Goal: Find specific page/section: Find specific page/section

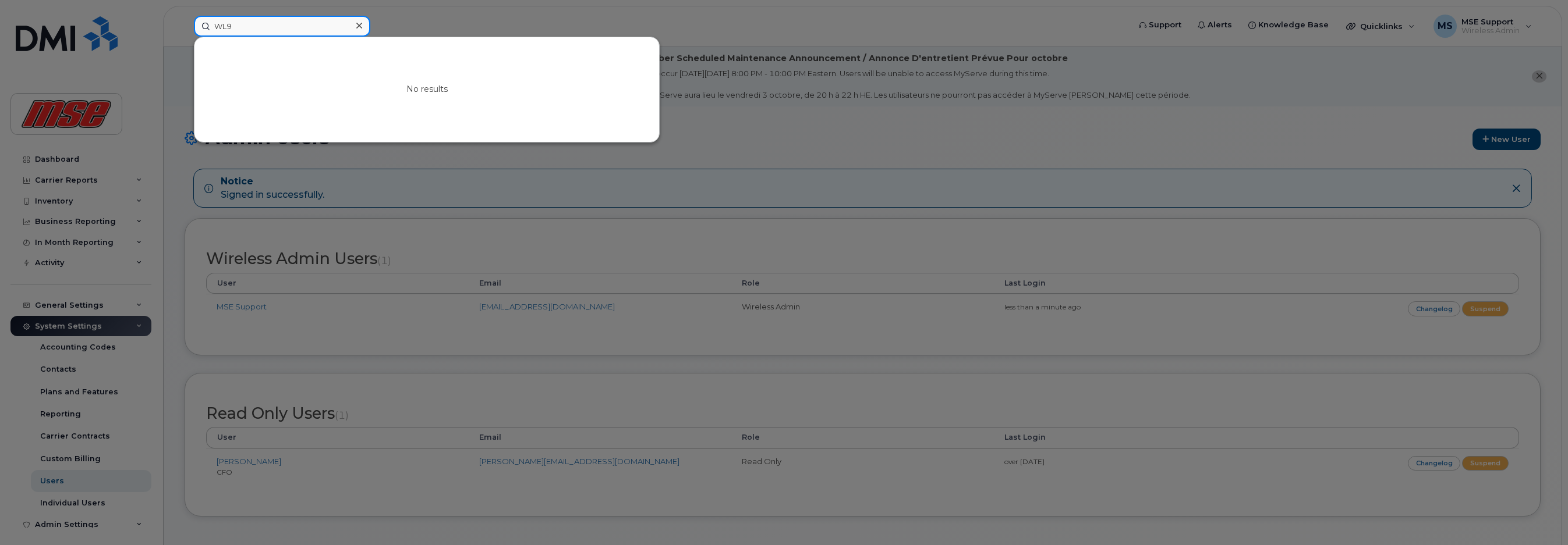
drag, startPoint x: 239, startPoint y: 29, endPoint x: 203, endPoint y: 22, distance: 36.7
click at [203, 22] on input "WL9" at bounding box center [282, 26] width 177 height 21
drag, startPoint x: 290, startPoint y: 28, endPoint x: 153, endPoint y: 23, distance: 137.1
click at [184, 23] on div "df64 No results" at bounding box center [657, 26] width 946 height 21
type input "2995"
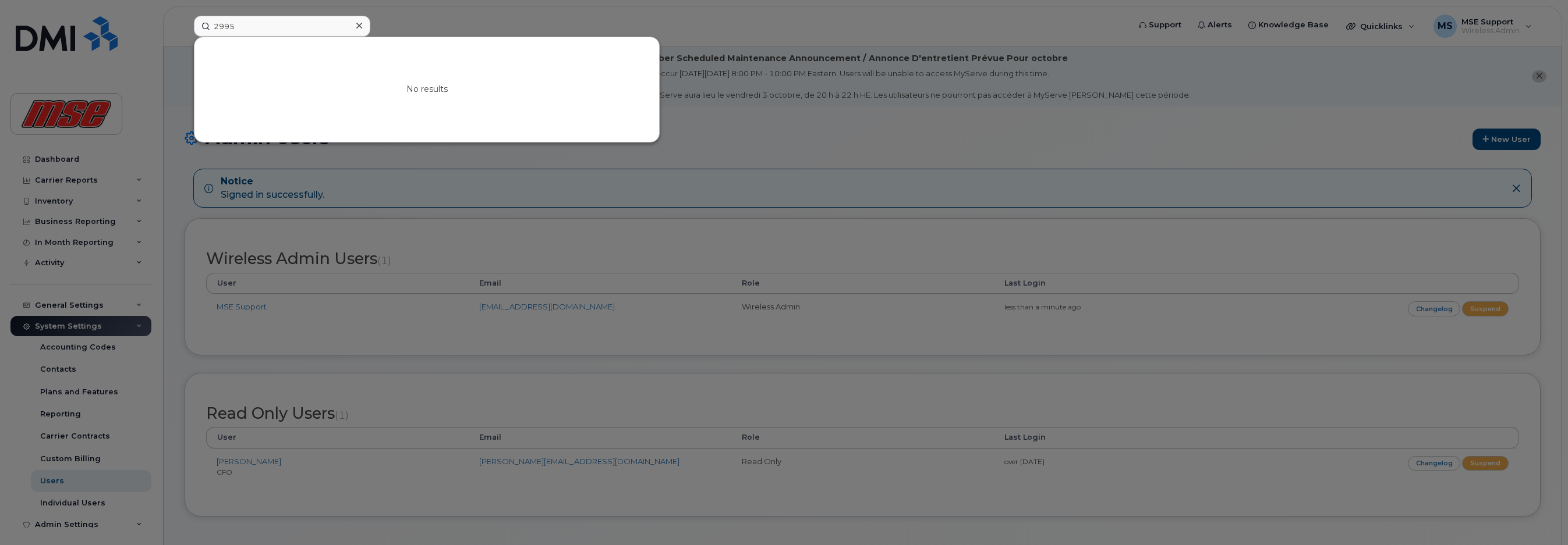
click at [358, 27] on icon at bounding box center [359, 26] width 6 height 6
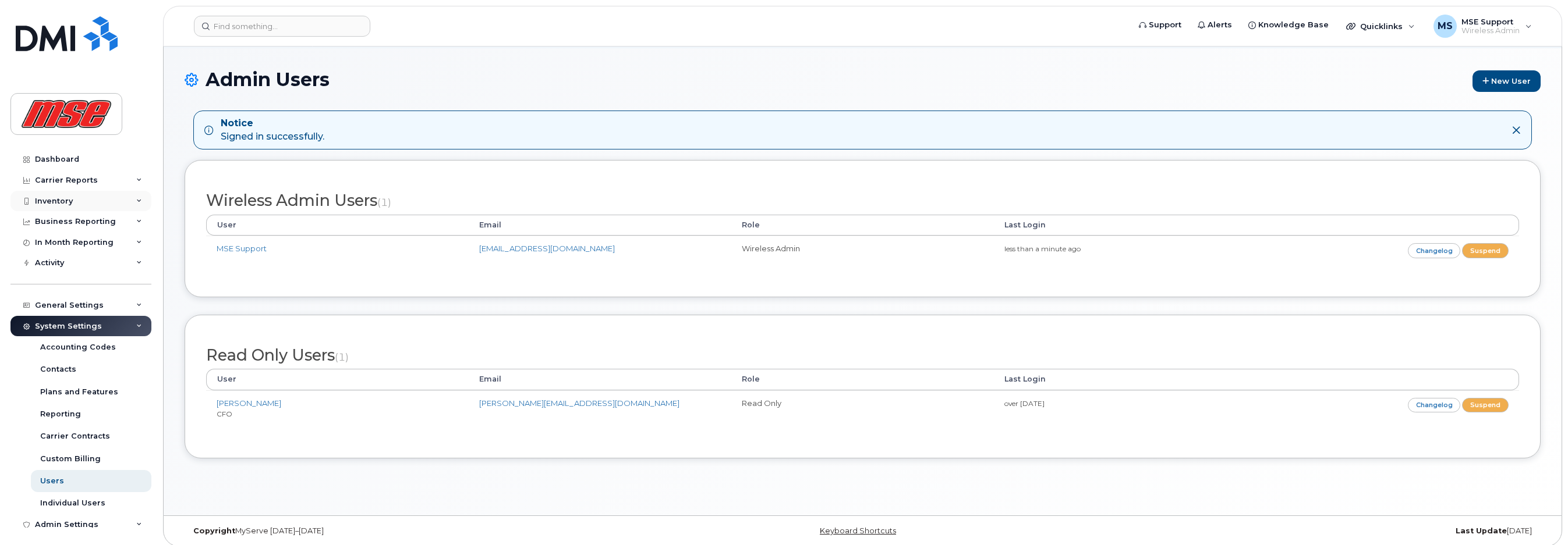
scroll to position [8, 0]
click at [68, 193] on div "Inventory" at bounding box center [53, 194] width 38 height 9
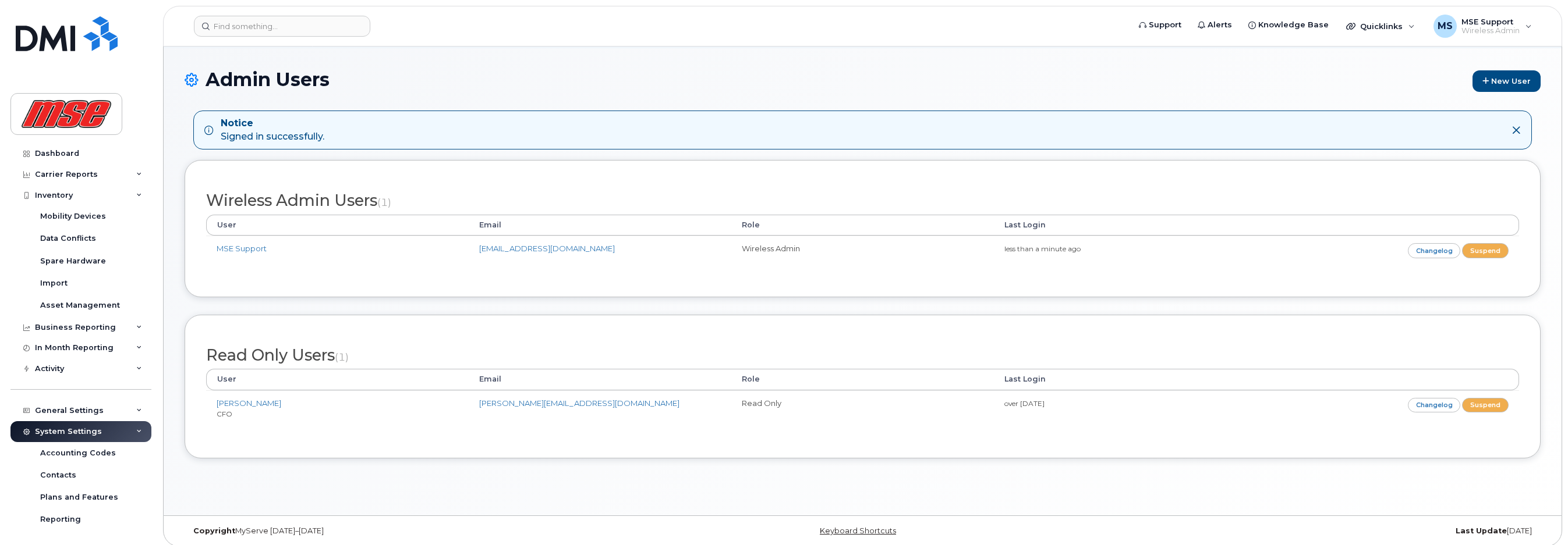
scroll to position [0, 0]
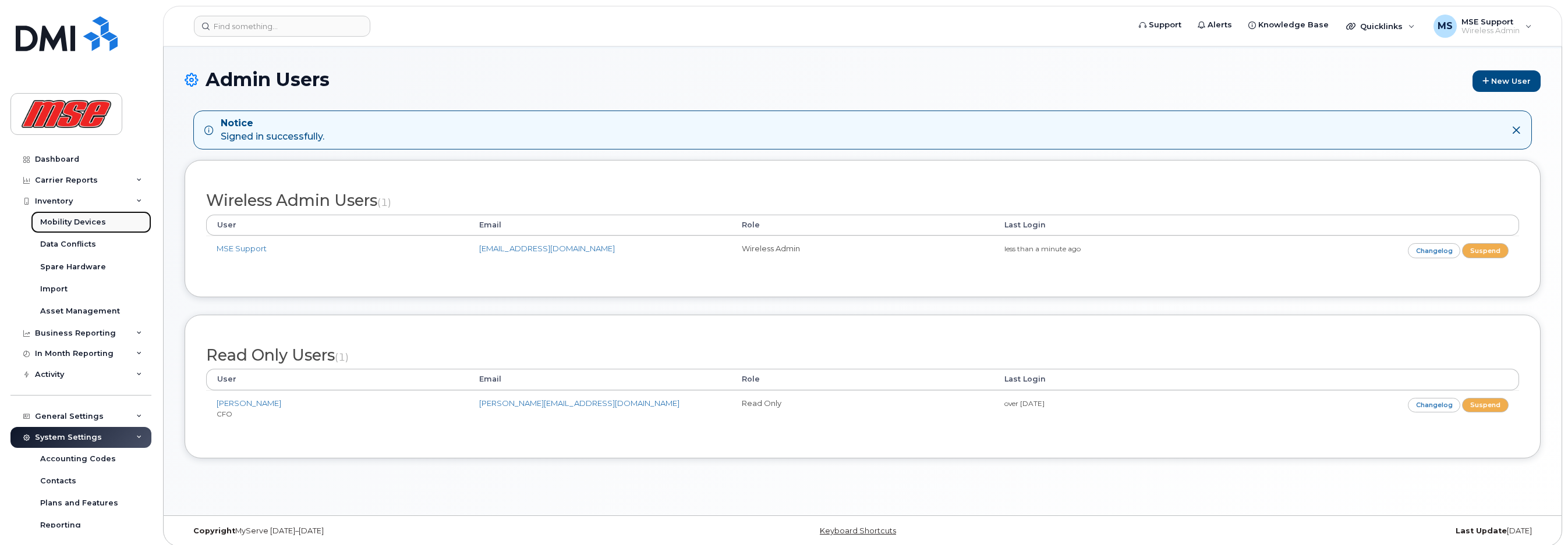
click at [74, 225] on div "Mobility Devices" at bounding box center [73, 222] width 66 height 11
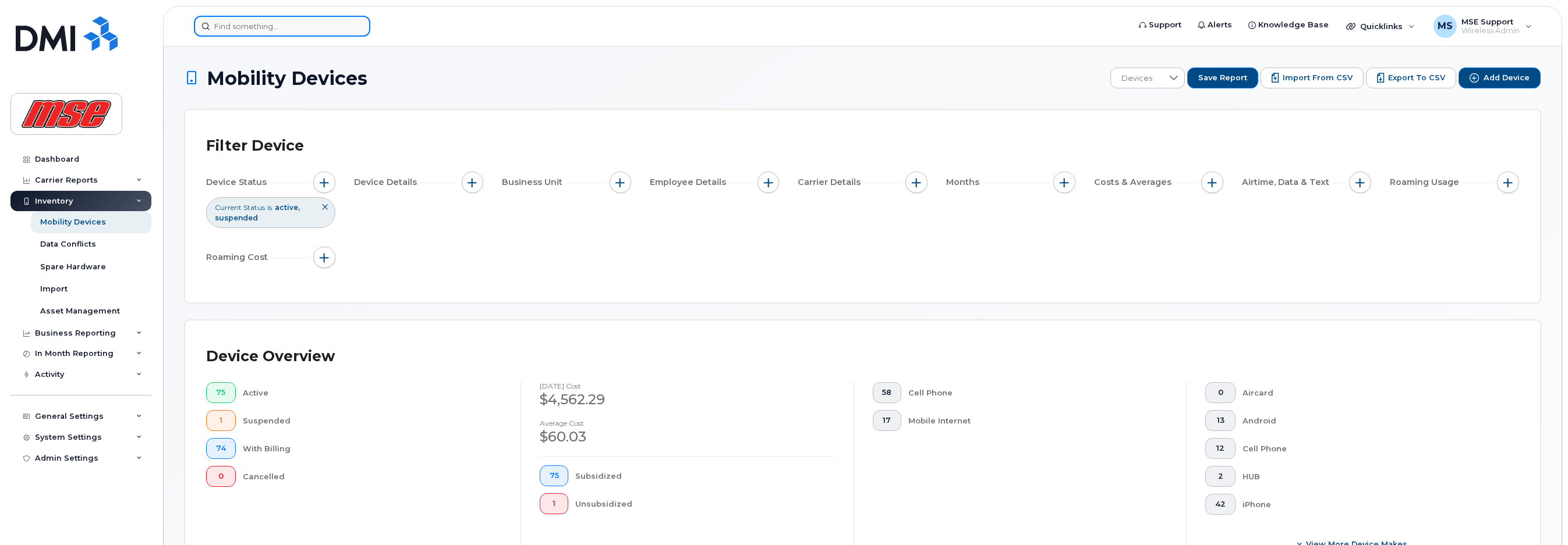
click at [271, 31] on input at bounding box center [282, 26] width 177 height 21
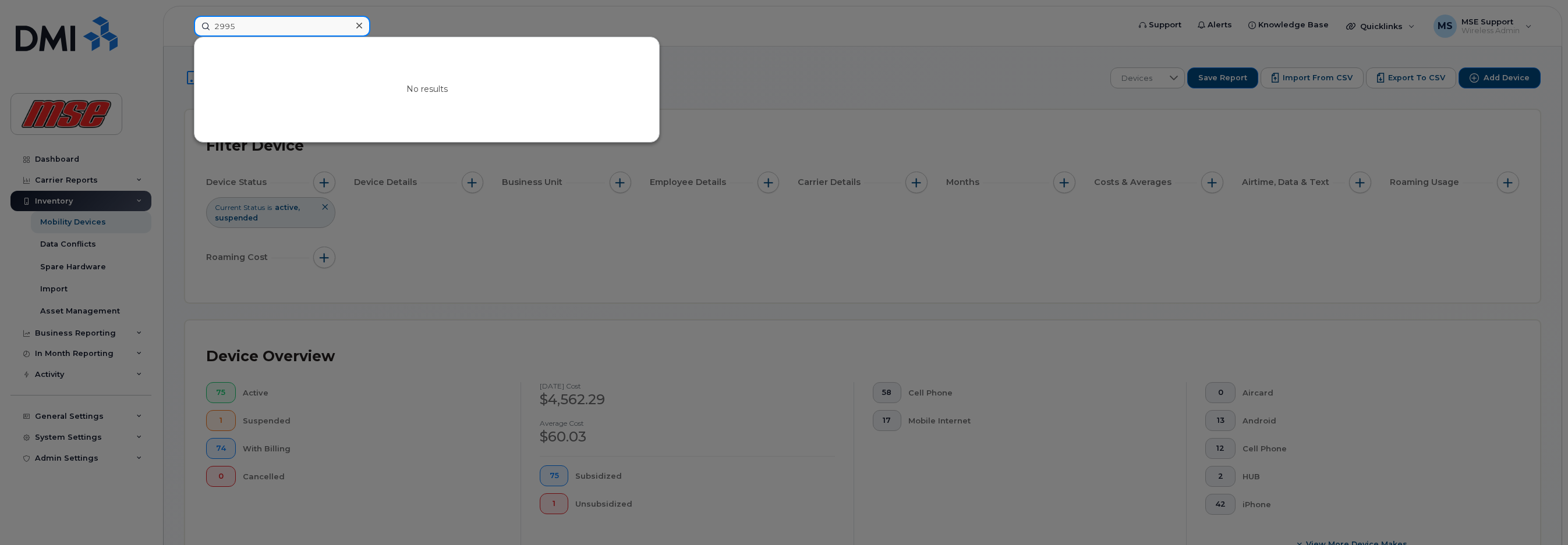
drag, startPoint x: 243, startPoint y: 24, endPoint x: 177, endPoint y: 22, distance: 66.0
click at [184, 22] on div "2995 No results" at bounding box center [657, 26] width 946 height 21
type input "d"
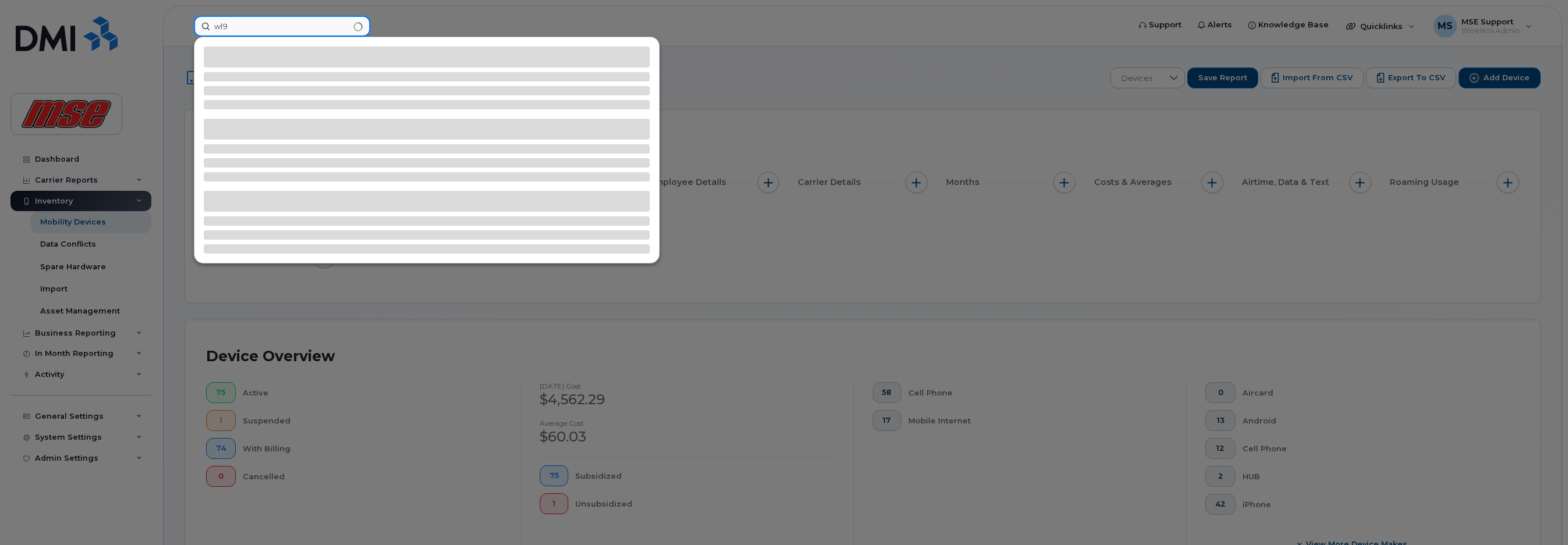
type input "wl9"
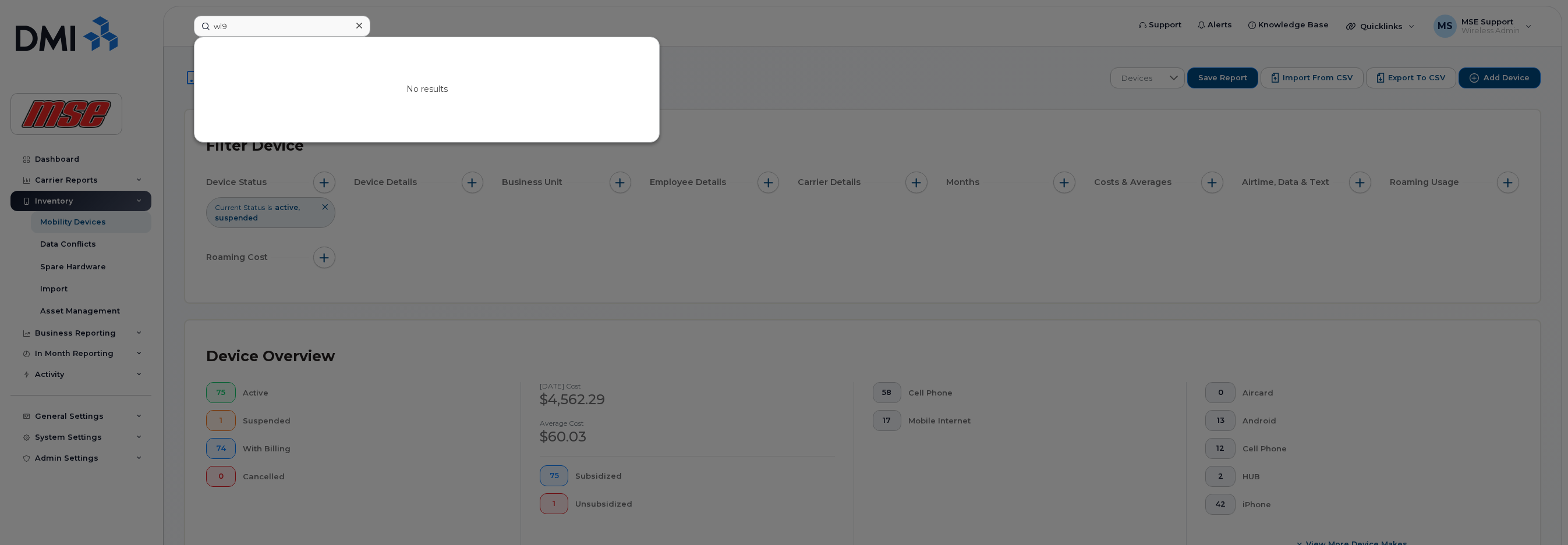
click at [775, 102] on div at bounding box center [784, 272] width 1568 height 545
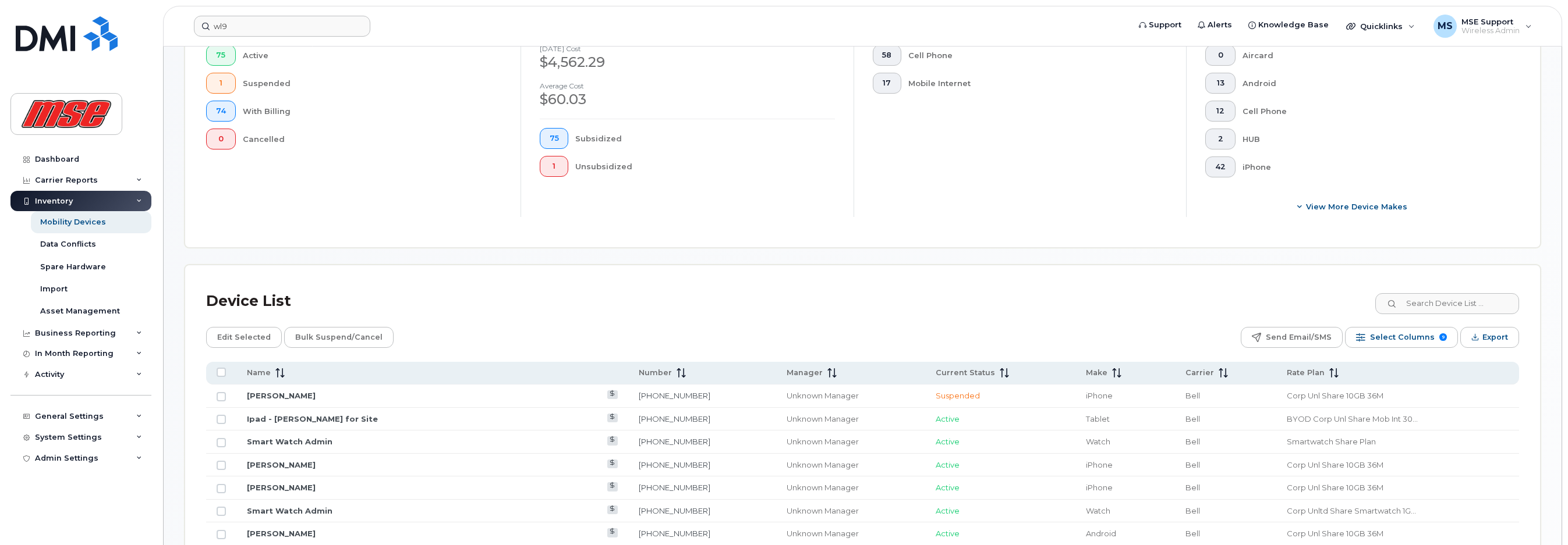
scroll to position [330, 0]
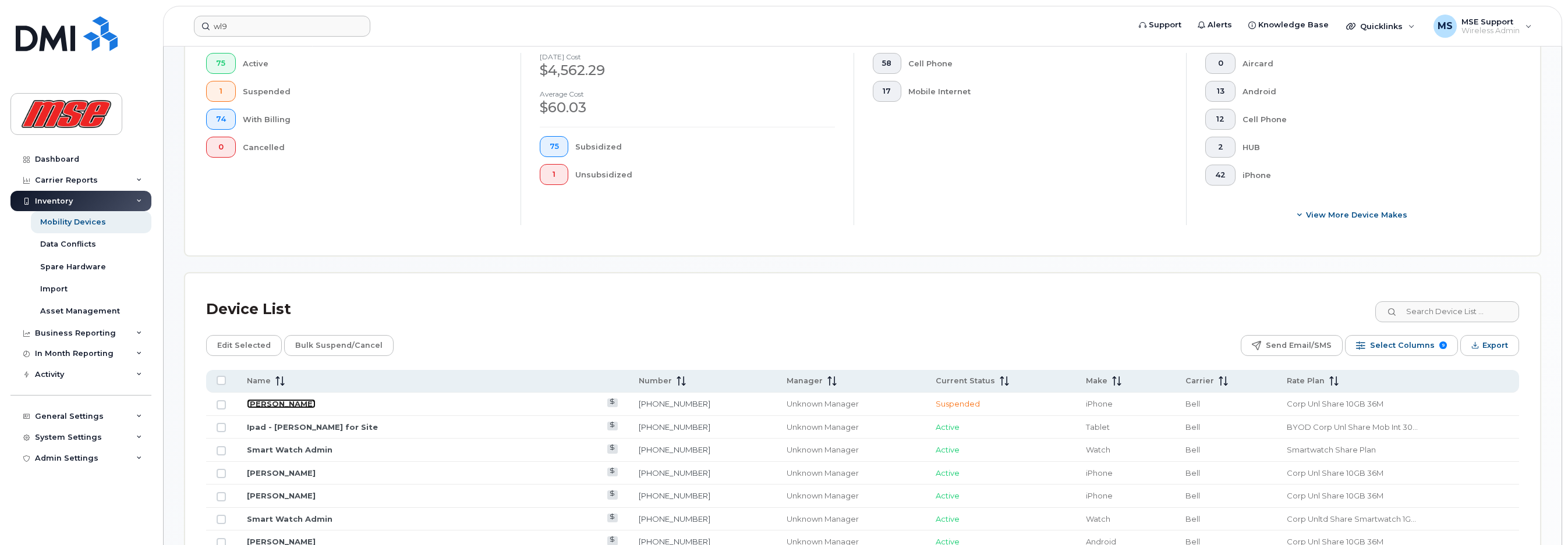
click at [315, 407] on link "[PERSON_NAME]" at bounding box center [281, 404] width 69 height 9
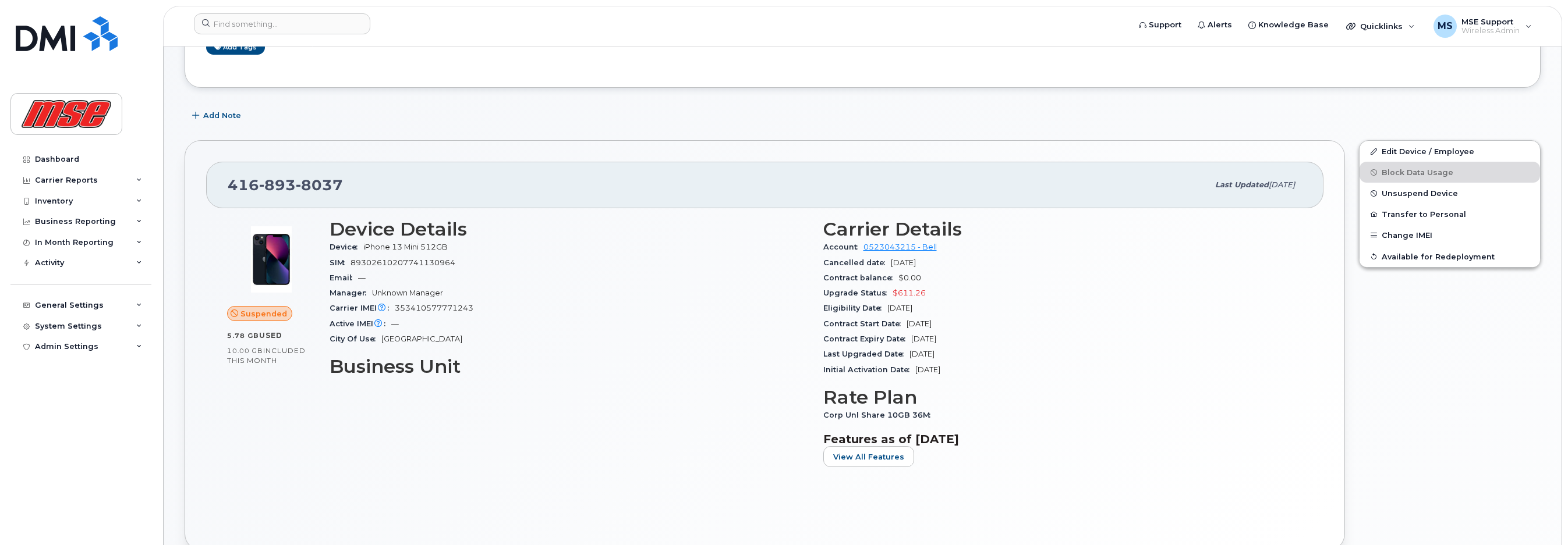
scroll to position [233, 0]
